Goal: Find specific page/section

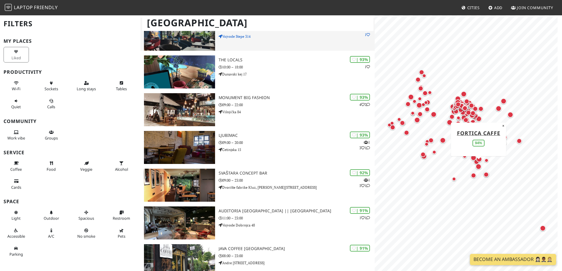
scroll to position [147, 0]
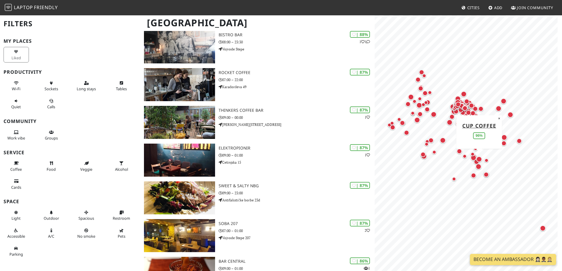
scroll to position [531, 0]
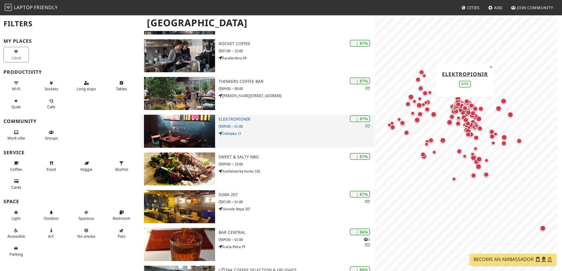
click at [191, 125] on img at bounding box center [179, 131] width 71 height 33
